Goal: Transaction & Acquisition: Purchase product/service

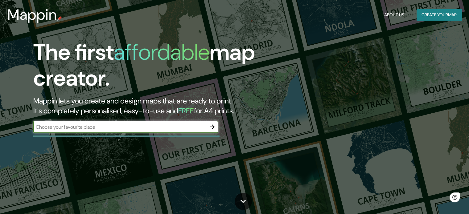
click at [199, 129] on input "text" at bounding box center [119, 127] width 173 height 7
click at [212, 124] on icon "button" at bounding box center [211, 126] width 7 height 7
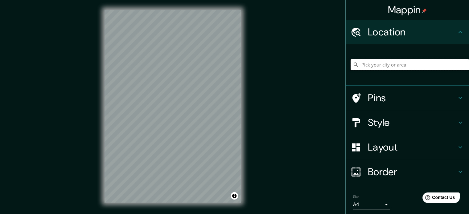
click at [371, 64] on input "Pick your city or area" at bounding box center [410, 64] width 118 height 11
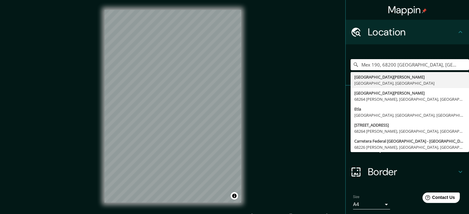
type input "Mex 190, 68200 [GEOGRAPHIC_DATA], [GEOGRAPHIC_DATA], [GEOGRAPHIC_DATA]"
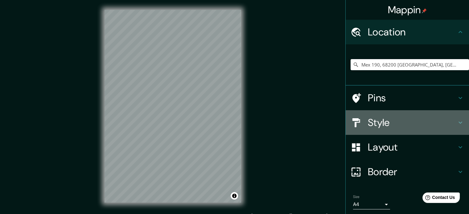
click at [406, 131] on div "Style" at bounding box center [407, 122] width 123 height 25
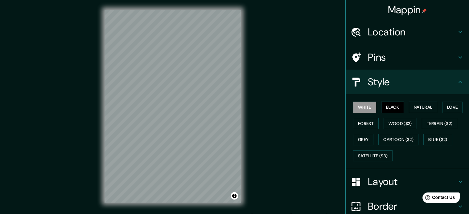
click at [392, 109] on button "Black" at bounding box center [392, 107] width 23 height 11
click at [429, 106] on button "Natural" at bounding box center [423, 107] width 28 height 11
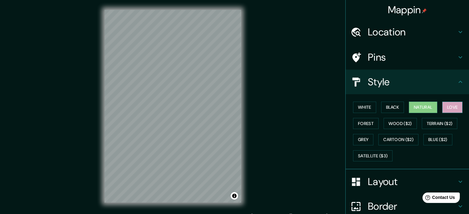
click at [455, 107] on button "Love" at bounding box center [452, 107] width 20 height 11
click at [367, 122] on button "Forest" at bounding box center [366, 123] width 26 height 11
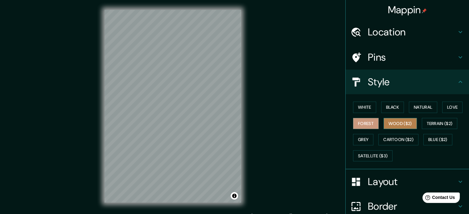
click at [392, 124] on button "Wood ($2)" at bounding box center [400, 123] width 33 height 11
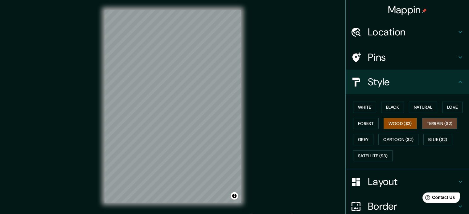
click at [427, 121] on button "Terrain ($2)" at bounding box center [440, 123] width 36 height 11
click at [402, 140] on button "Cartoon ($2)" at bounding box center [398, 139] width 40 height 11
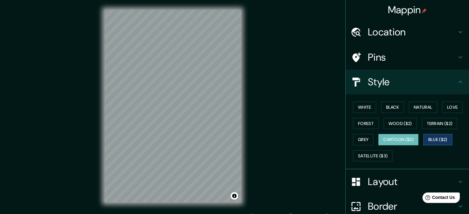
click at [430, 141] on button "Blue ($2)" at bounding box center [437, 139] width 29 height 11
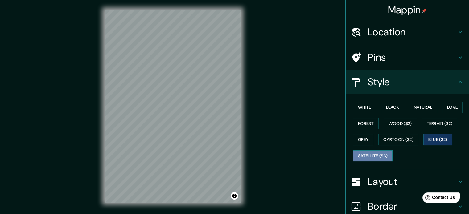
click at [357, 158] on button "Satellite ($3)" at bounding box center [372, 155] width 39 height 11
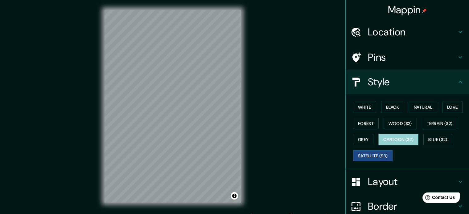
click at [390, 141] on button "Cartoon ($2)" at bounding box center [398, 139] width 40 height 11
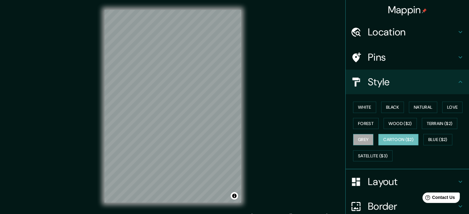
click at [360, 137] on button "Grey" at bounding box center [363, 139] width 20 height 11
click at [390, 138] on button "Cartoon ($2)" at bounding box center [398, 139] width 40 height 11
click at [437, 121] on button "Terrain ($2)" at bounding box center [440, 123] width 36 height 11
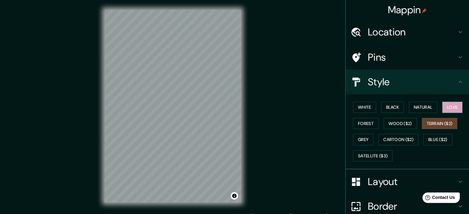
click at [443, 107] on button "Love" at bounding box center [452, 107] width 20 height 11
click at [359, 141] on button "Grey" at bounding box center [363, 139] width 20 height 11
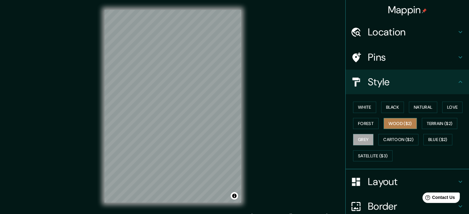
click at [396, 125] on button "Wood ($2)" at bounding box center [400, 123] width 33 height 11
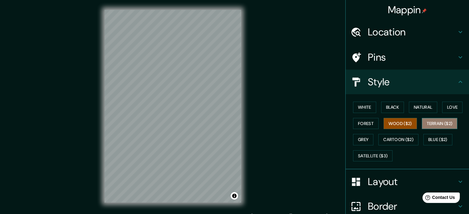
click at [440, 119] on button "Terrain ($2)" at bounding box center [440, 123] width 36 height 11
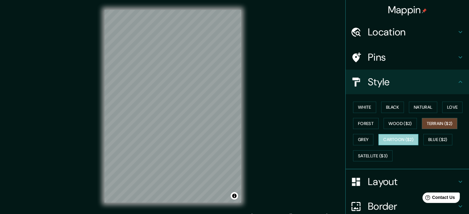
click at [405, 138] on button "Cartoon ($2)" at bounding box center [398, 139] width 40 height 11
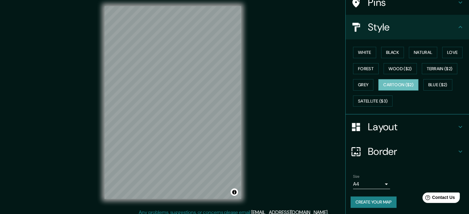
scroll to position [8, 0]
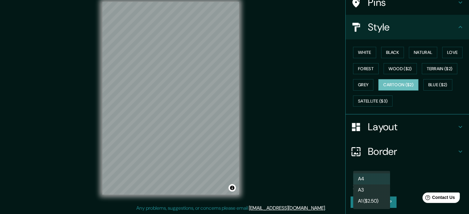
click at [382, 186] on body "Mappin Location Mex 190, 68200 [GEOGRAPHIC_DATA], [GEOGRAPHIC_DATA] [GEOGRAPHIC…" at bounding box center [234, 99] width 469 height 214
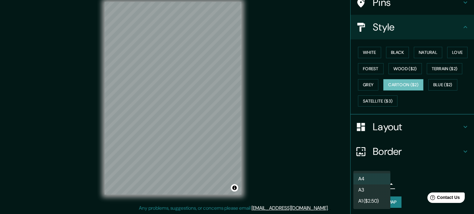
click at [395, 179] on div at bounding box center [237, 107] width 474 height 214
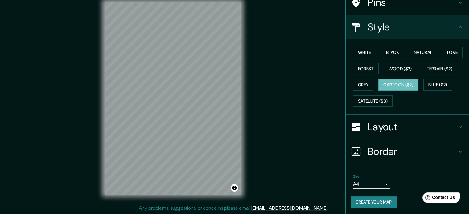
click at [403, 151] on h4 "Border" at bounding box center [412, 152] width 89 height 12
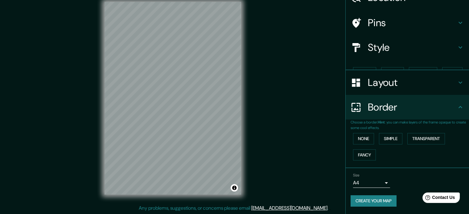
scroll to position [23, 0]
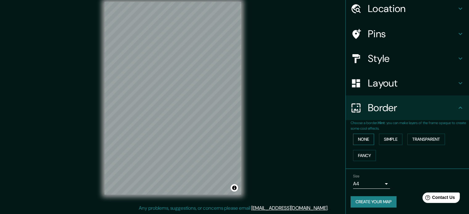
click at [359, 138] on button "None" at bounding box center [363, 139] width 21 height 11
click at [379, 135] on button "Simple" at bounding box center [390, 139] width 23 height 11
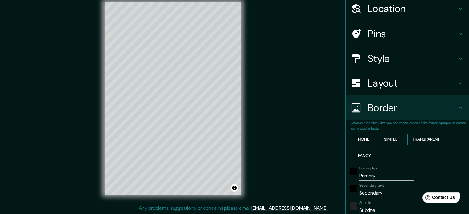
click at [417, 139] on button "Transparent" at bounding box center [426, 139] width 38 height 11
click at [362, 155] on button "Fancy" at bounding box center [364, 155] width 23 height 11
click at [360, 142] on button "None" at bounding box center [363, 139] width 21 height 11
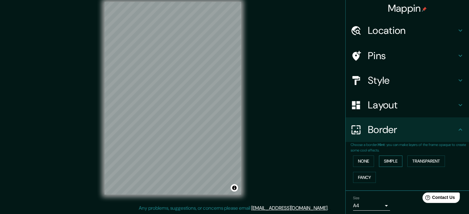
scroll to position [0, 0]
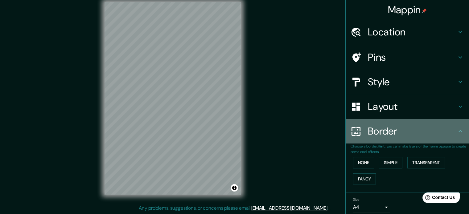
click at [458, 130] on icon at bounding box center [460, 131] width 7 height 7
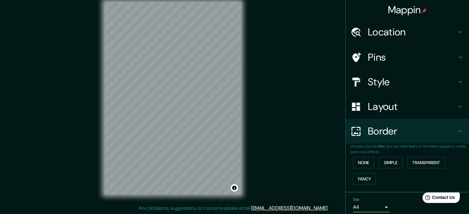
click at [457, 108] on icon at bounding box center [460, 106] width 7 height 7
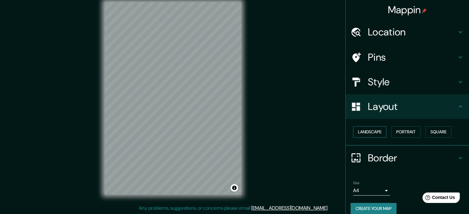
click at [360, 132] on button "Landscape" at bounding box center [369, 131] width 33 height 11
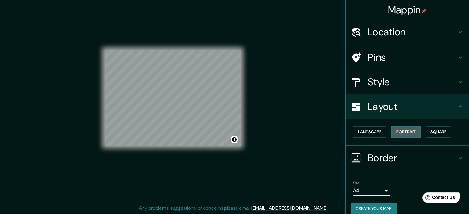
click at [399, 128] on button "Portrait" at bounding box center [405, 131] width 29 height 11
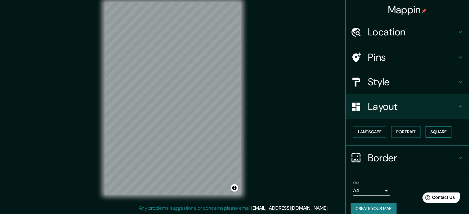
click at [436, 128] on button "Square" at bounding box center [439, 131] width 26 height 11
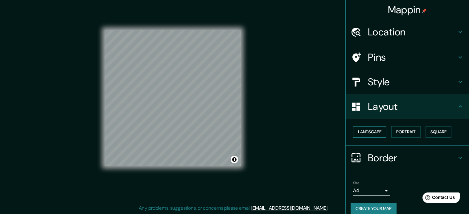
click at [361, 131] on button "Landscape" at bounding box center [369, 131] width 33 height 11
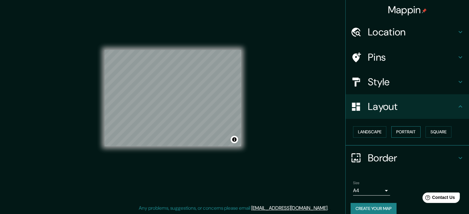
click at [404, 129] on button "Portrait" at bounding box center [405, 131] width 29 height 11
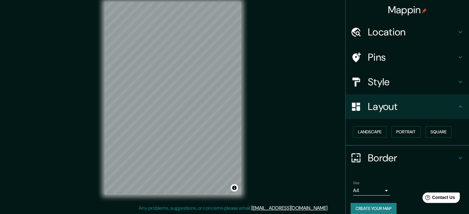
click at [445, 111] on h4 "Layout" at bounding box center [412, 107] width 89 height 12
click at [457, 107] on icon at bounding box center [460, 106] width 7 height 7
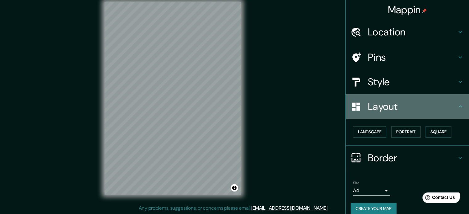
click at [459, 106] on icon at bounding box center [461, 106] width 4 height 2
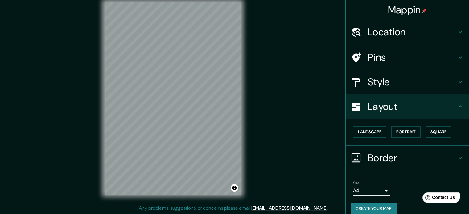
click at [454, 62] on div "Pins" at bounding box center [407, 57] width 123 height 25
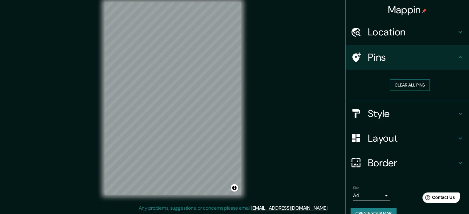
click at [414, 84] on button "Clear all pins" at bounding box center [410, 85] width 40 height 11
click at [411, 89] on button "Clear all pins" at bounding box center [410, 85] width 40 height 11
click at [457, 56] on icon at bounding box center [460, 57] width 7 height 7
click at [459, 58] on icon at bounding box center [461, 57] width 4 height 2
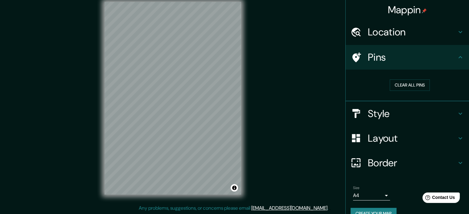
click at [396, 106] on div "Style" at bounding box center [407, 113] width 123 height 25
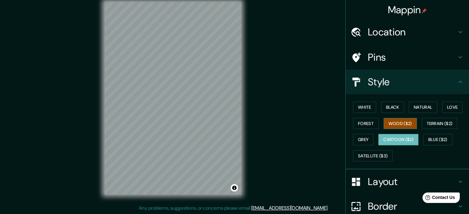
click at [403, 123] on button "Wood ($2)" at bounding box center [400, 123] width 33 height 11
